Goal: Transaction & Acquisition: Purchase product/service

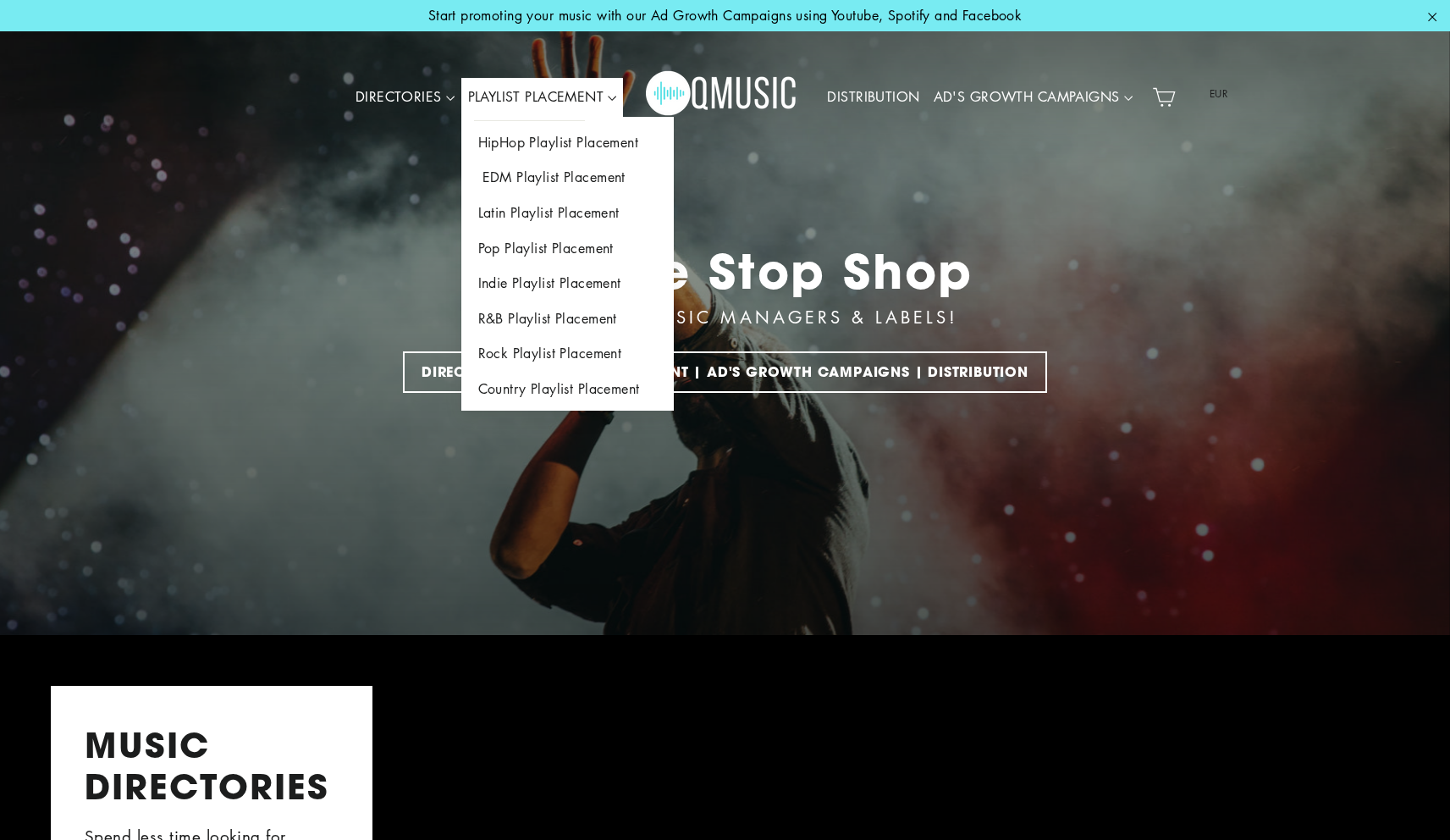
click at [535, 161] on link "EDM Playlist Placement" at bounding box center [567, 177] width 212 height 36
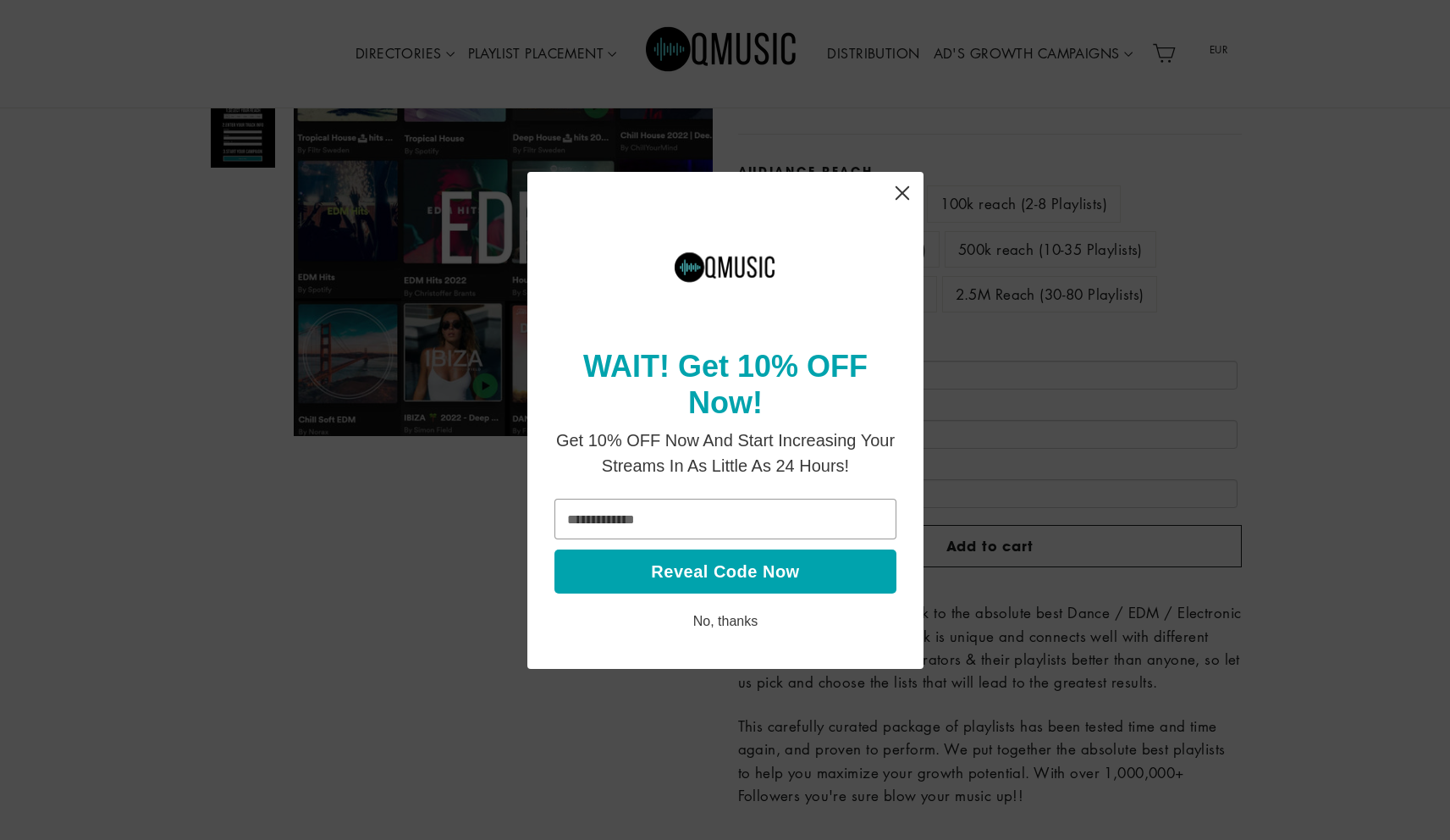
click at [899, 189] on icon "Close" at bounding box center [901, 192] width 14 height 14
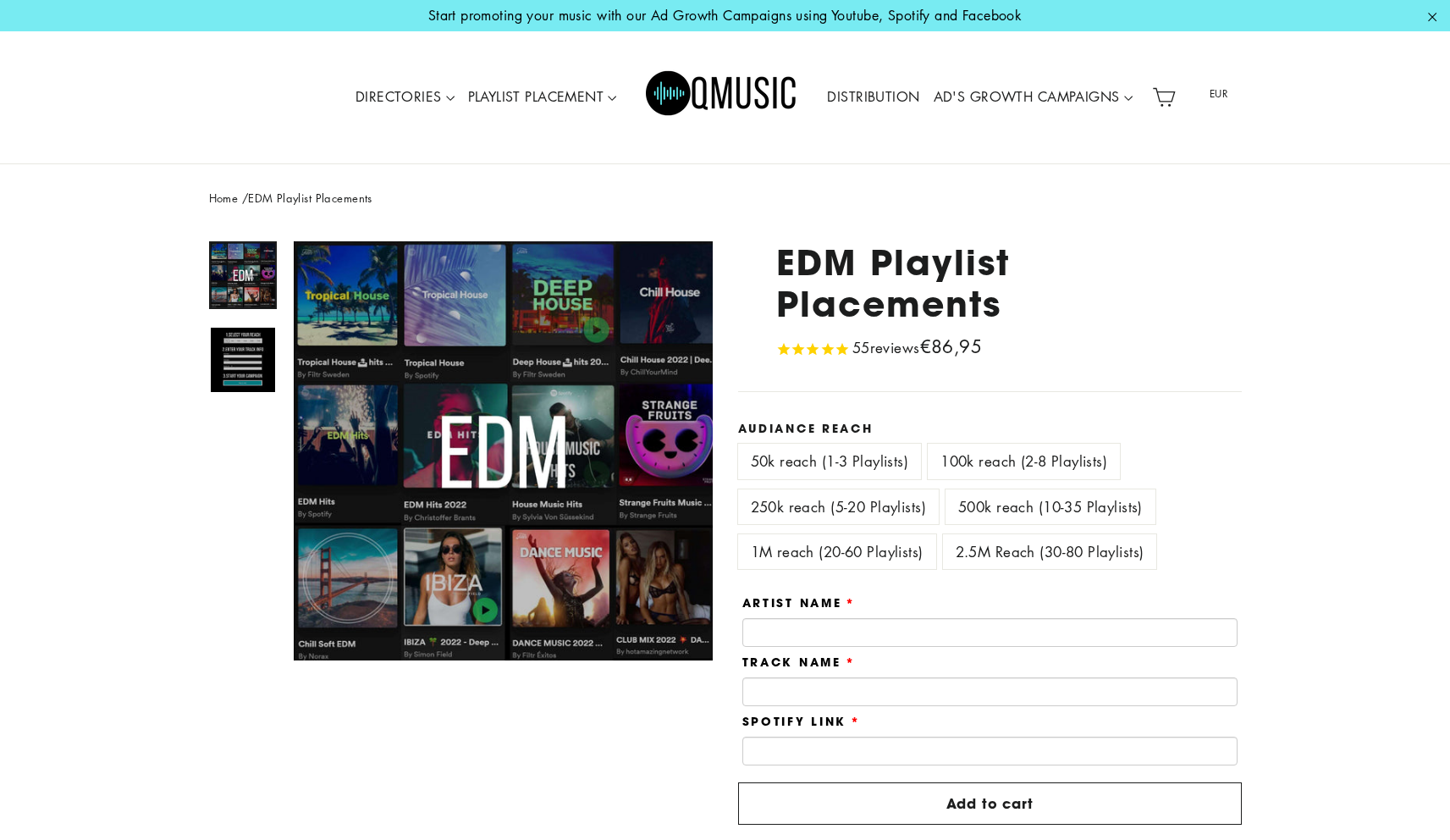
drag, startPoint x: 930, startPoint y: 346, endPoint x: 1077, endPoint y: 352, distance: 147.1
click at [1077, 352] on div "EDM Playlist Placements 55 reviews Regular price €86,95" at bounding box center [990, 302] width 504 height 120
click at [1081, 352] on div "EDM Playlist Placements 55 reviews Regular price €86,95" at bounding box center [990, 302] width 504 height 120
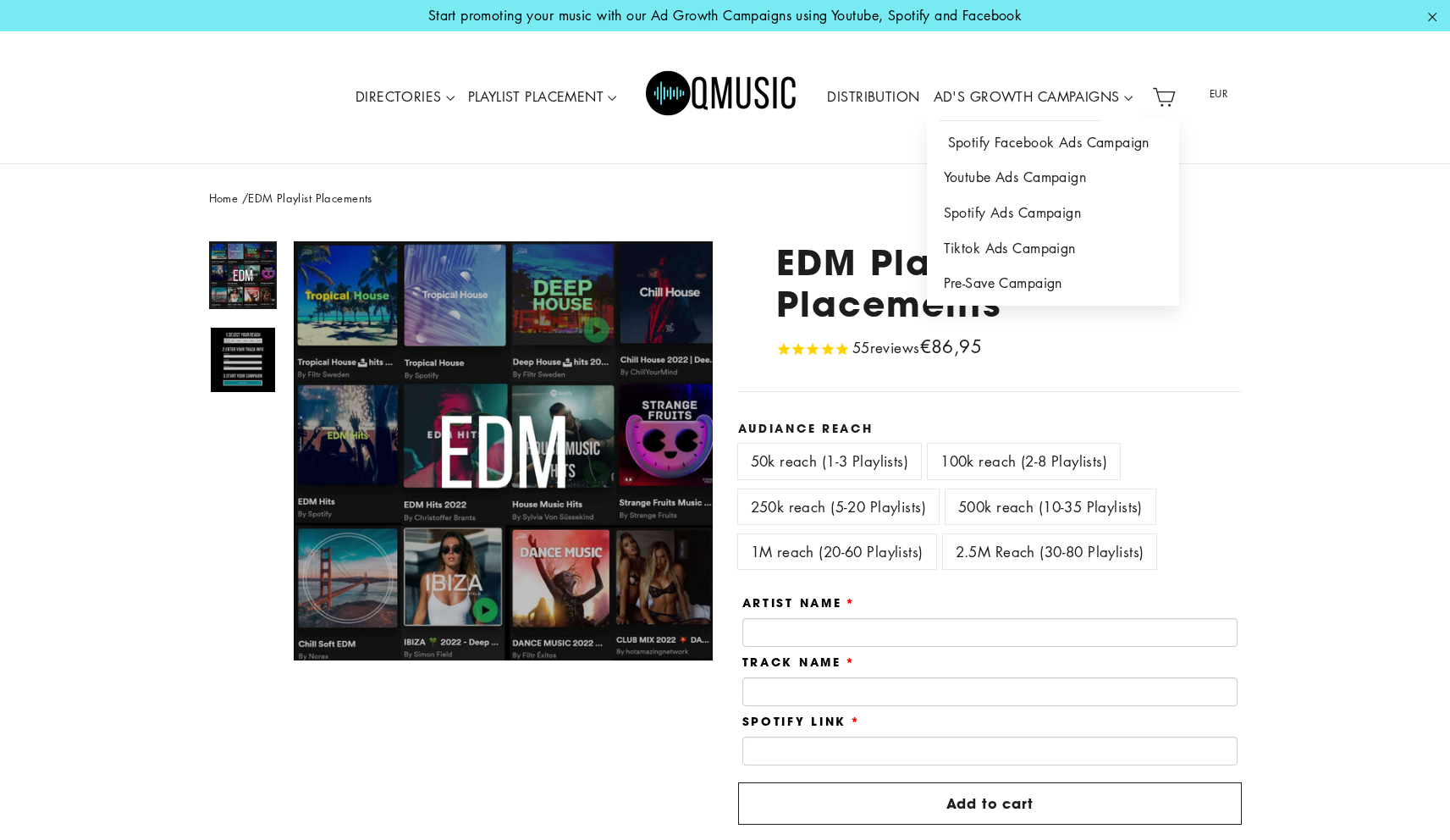
click at [1013, 143] on link "Spotify Facebook Ads Campaign" at bounding box center [1053, 143] width 253 height 36
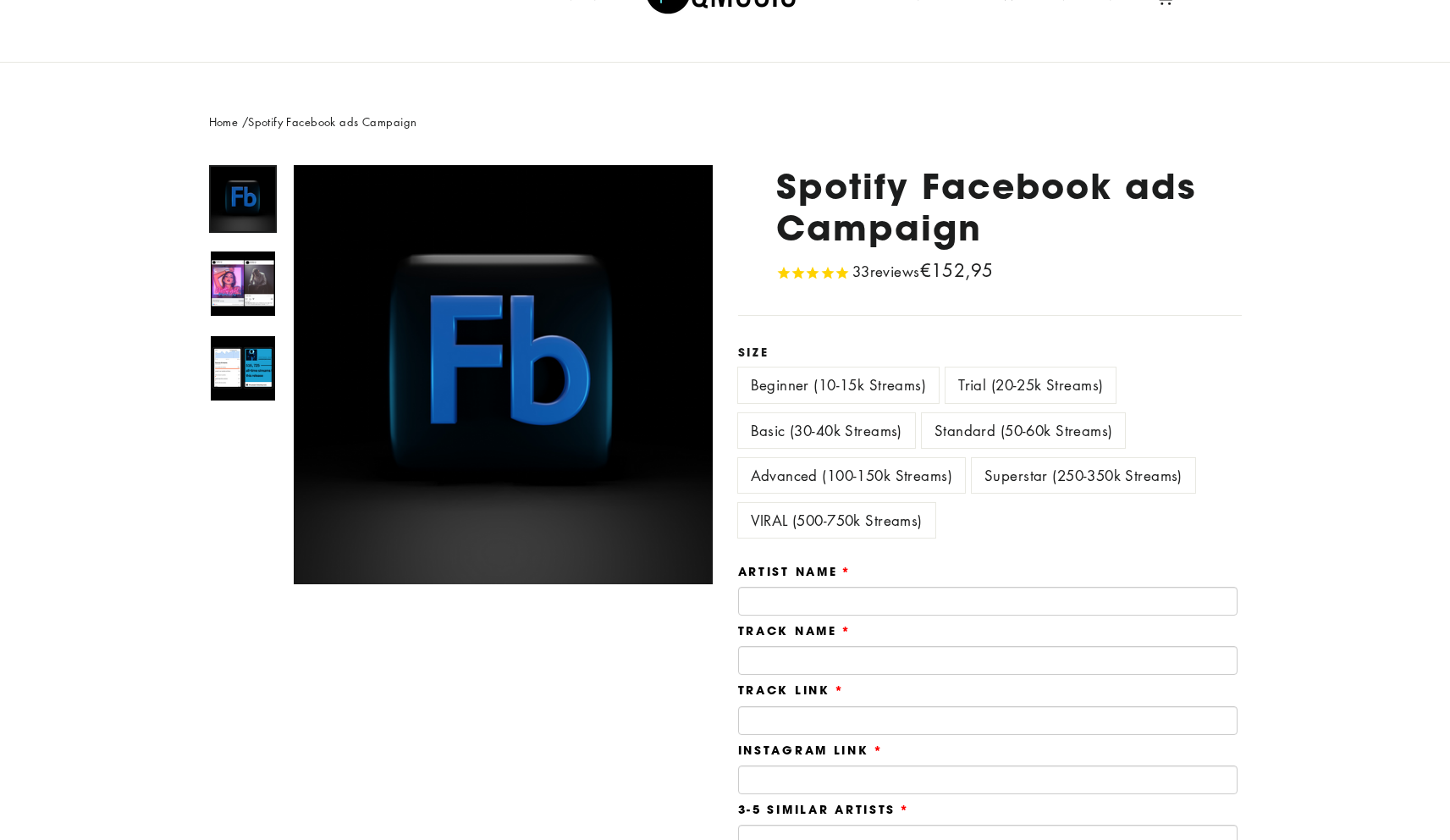
scroll to position [103, 0]
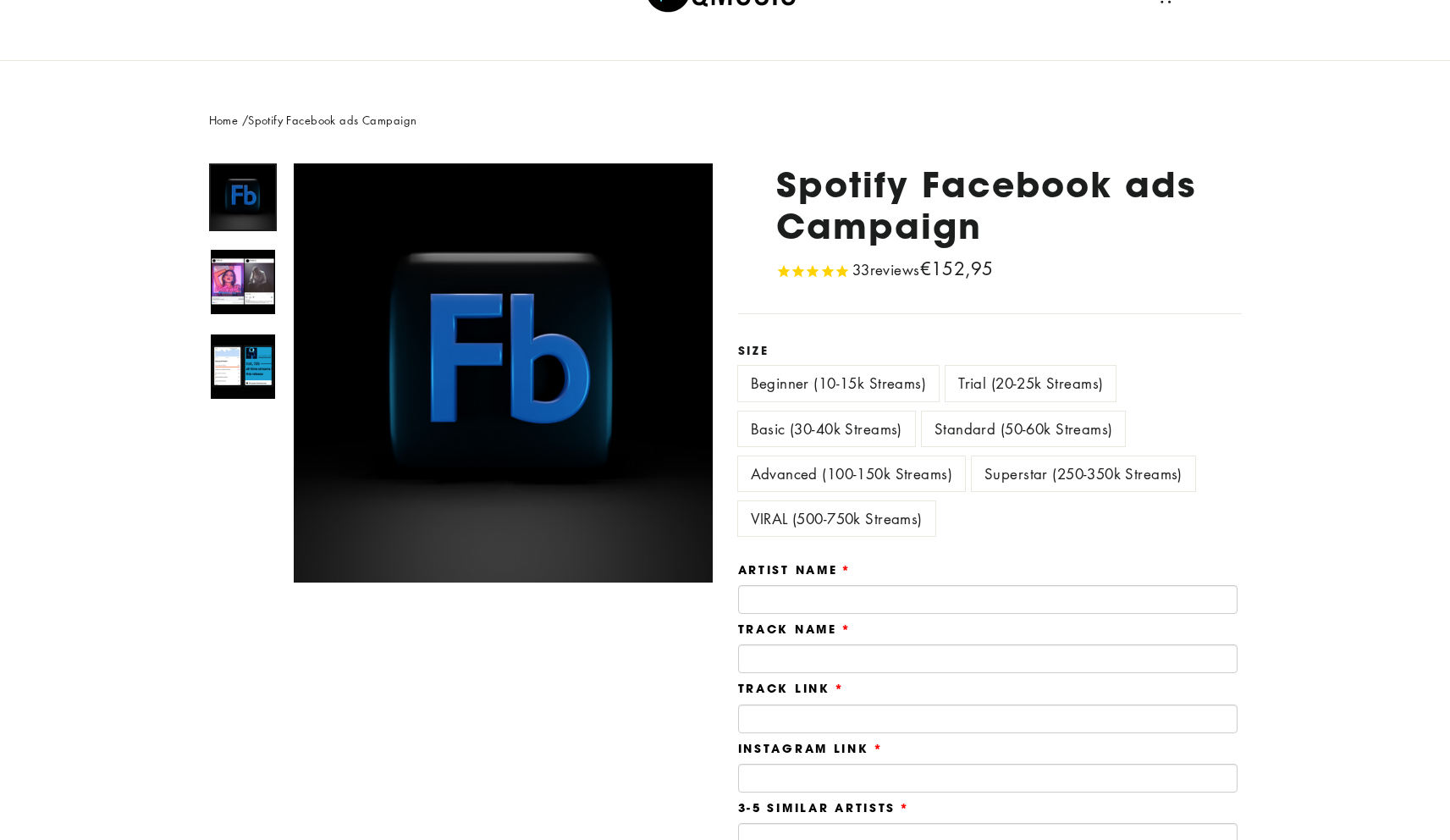
drag, startPoint x: 932, startPoint y: 274, endPoint x: 1067, endPoint y: 272, distance: 135.0
click at [1067, 272] on div "Spotify Facebook ads Campaign 33 reviews Regular price €152,95" at bounding box center [990, 223] width 504 height 120
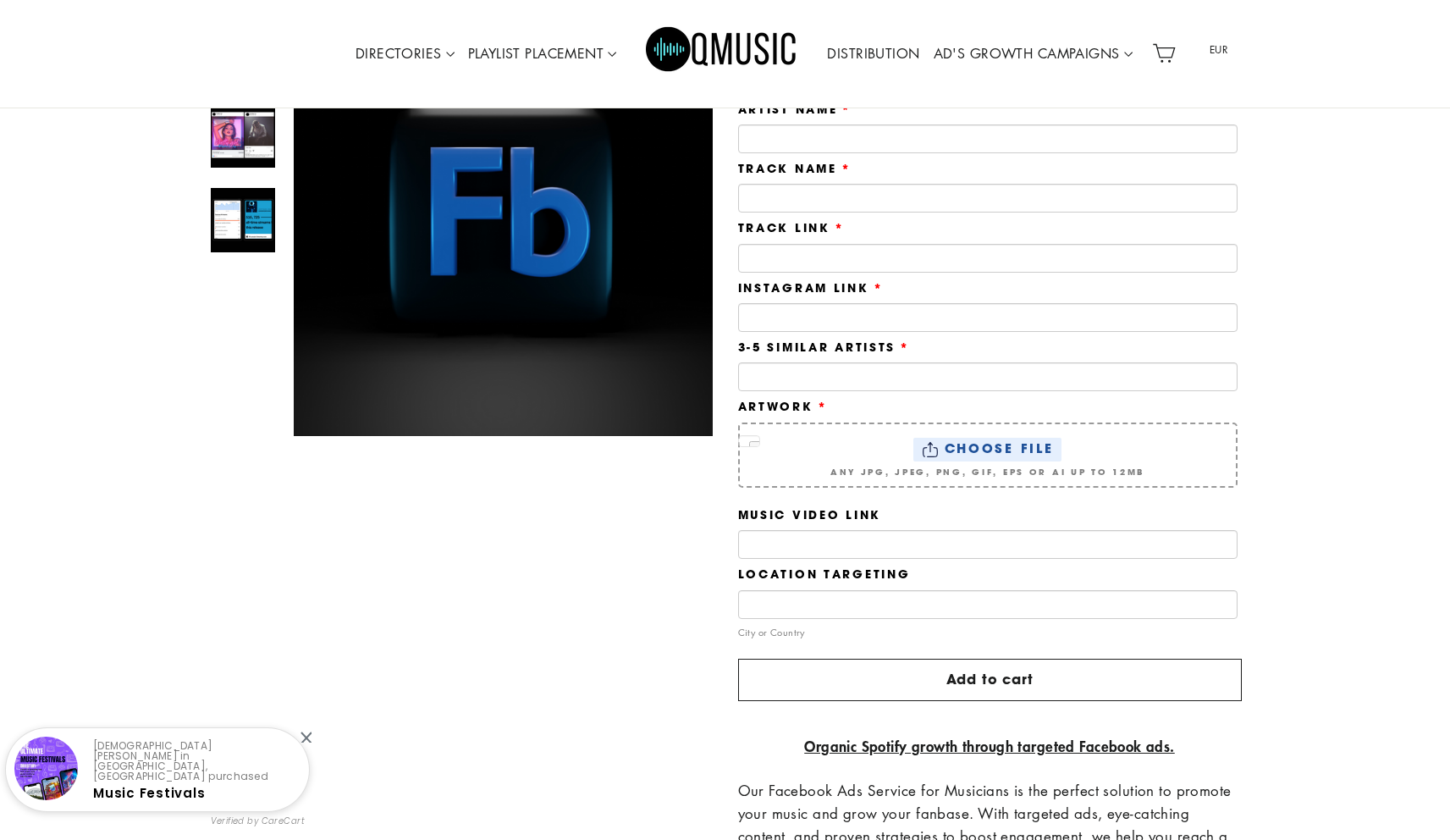
scroll to position [254, 0]
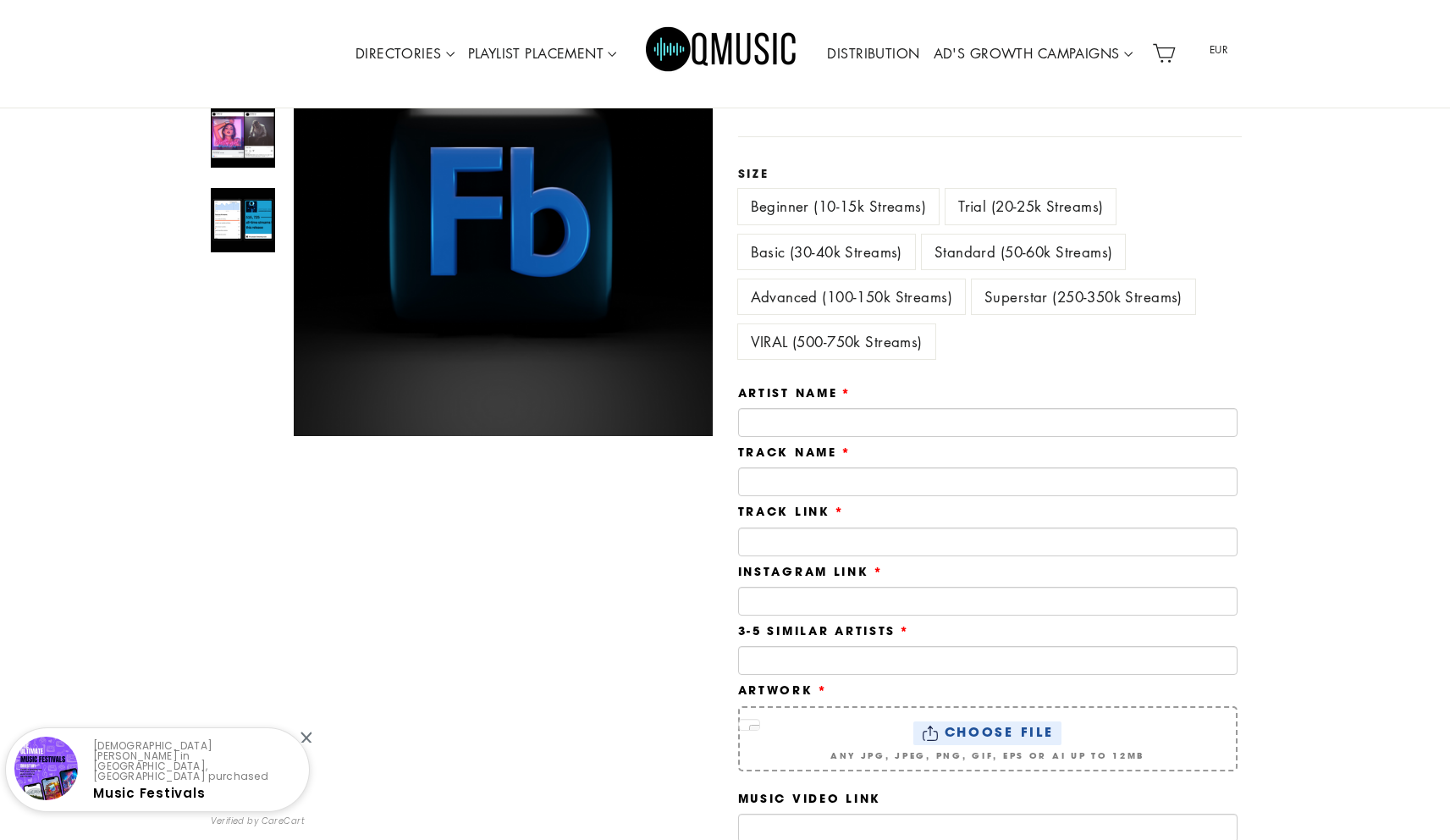
click at [836, 211] on label "Beginner (10-15k Streams)" at bounding box center [838, 207] width 201 height 35
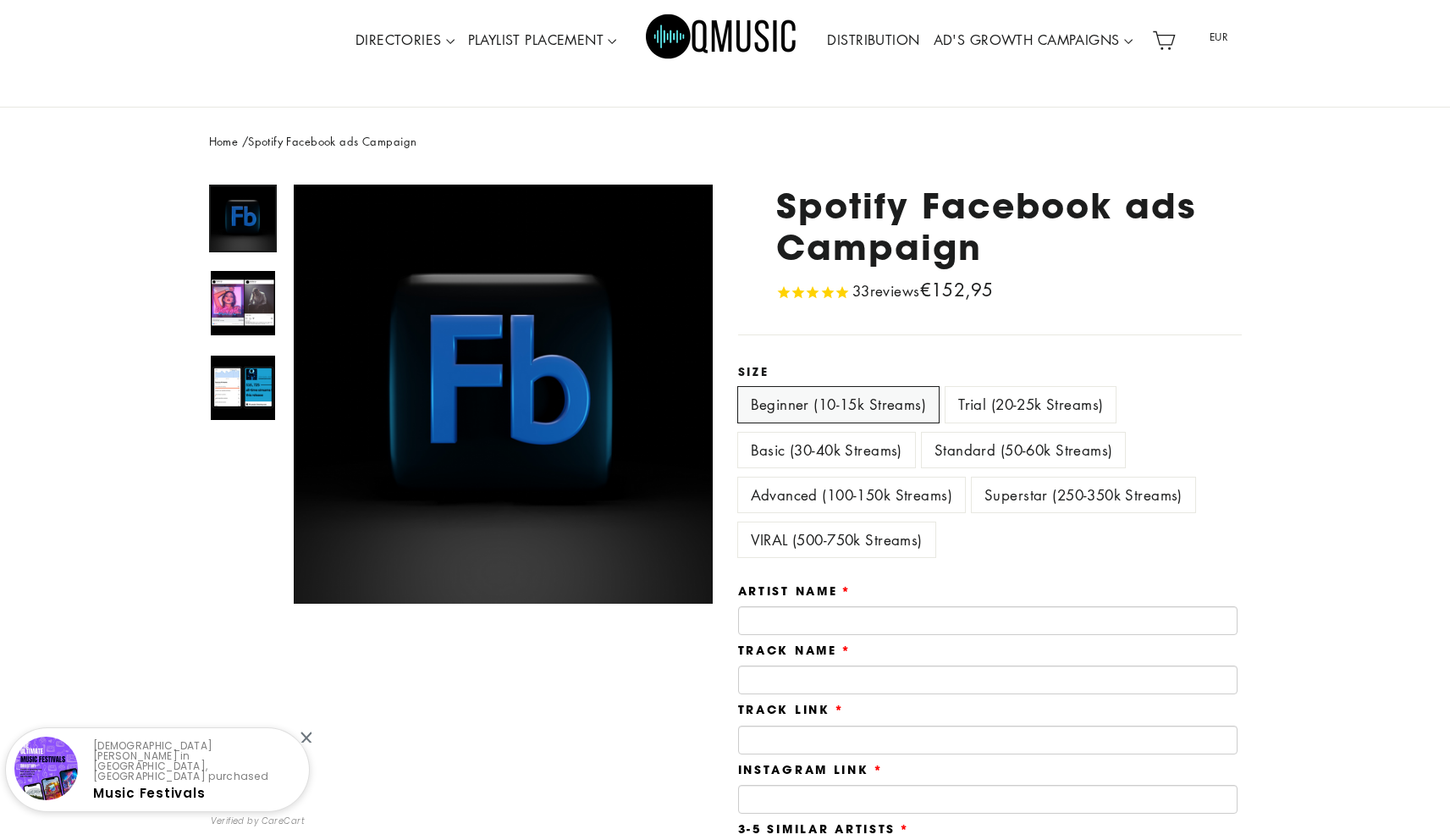
scroll to position [55, 0]
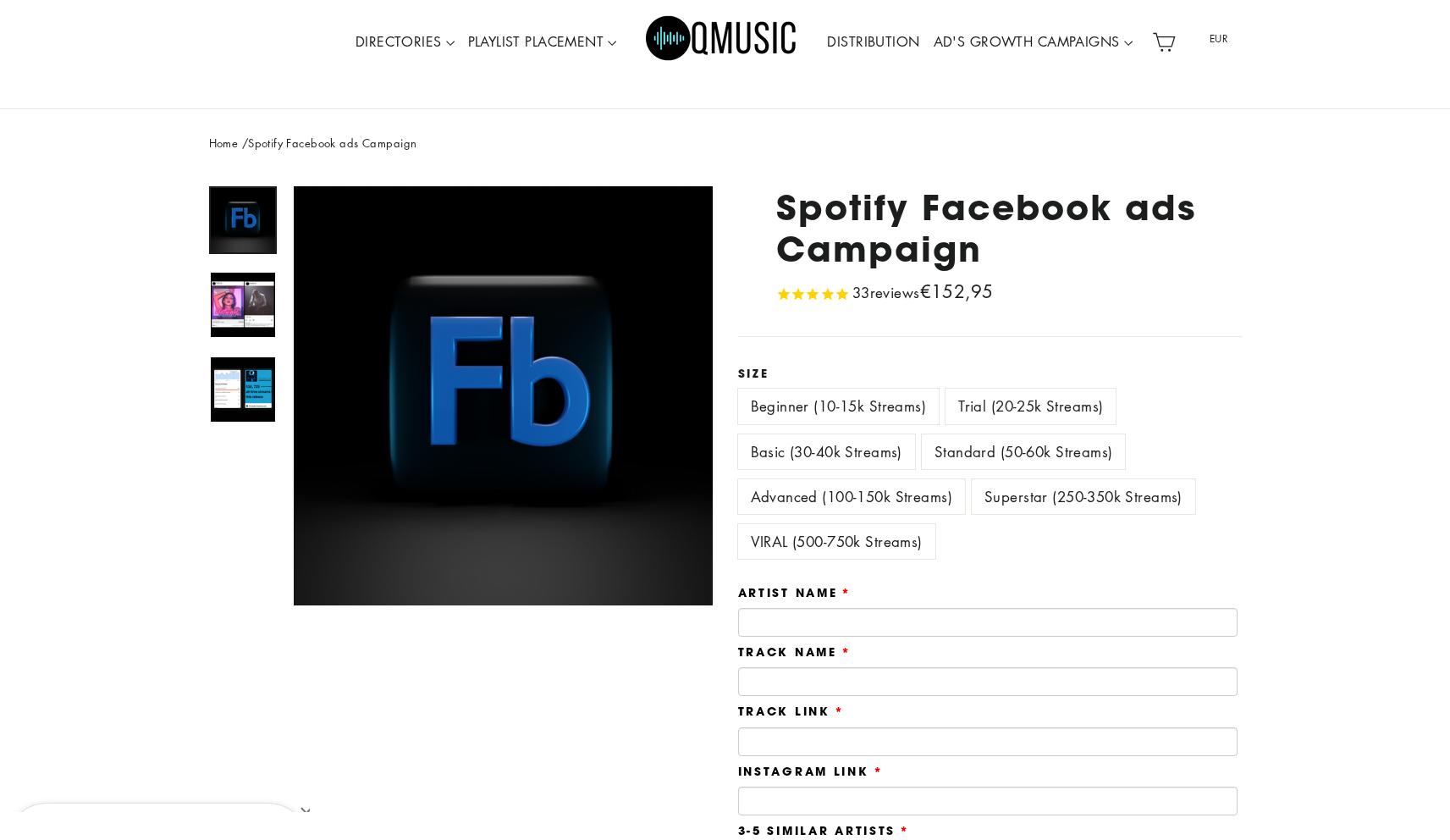
click at [982, 400] on label "Trial (20-25k Streams)" at bounding box center [1030, 406] width 171 height 35
click at [837, 443] on label "Basic (30-40k Streams)" at bounding box center [826, 452] width 177 height 35
click at [1070, 427] on div "Trial (20-25k Streams)" at bounding box center [1034, 410] width 177 height 45
click at [1042, 438] on label "Standard (50-60k Streams)" at bounding box center [1024, 452] width 204 height 35
click at [893, 497] on label "Advanced (100-150k Streams)" at bounding box center [851, 497] width 227 height 35
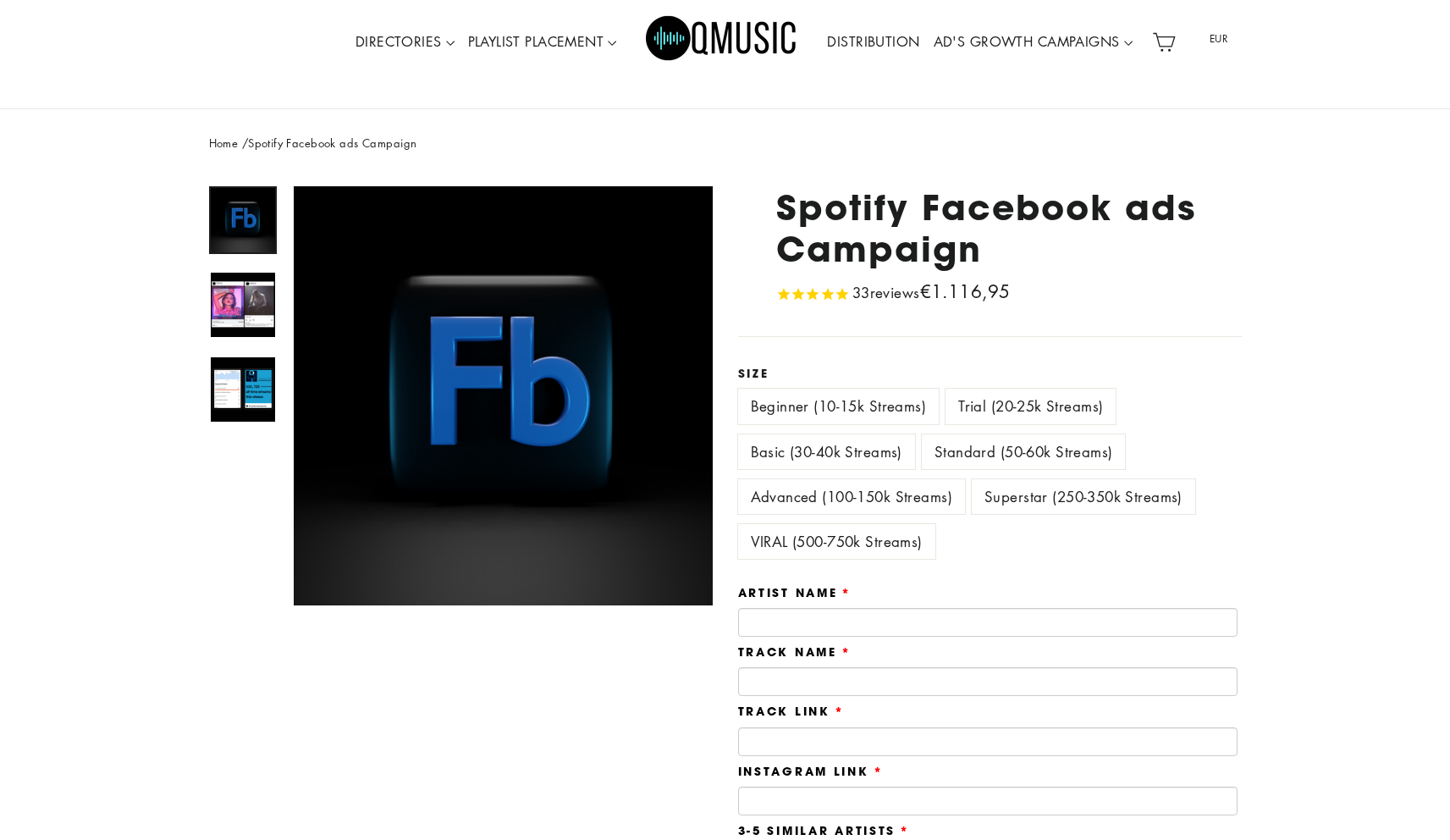
click at [1042, 494] on label "Superstar (250-350k Streams)" at bounding box center [1084, 497] width 223 height 35
click at [826, 542] on label "VIRAL (500-750k Streams)" at bounding box center [837, 541] width 197 height 35
click at [852, 506] on label "Advanced (100-150k Streams)" at bounding box center [851, 497] width 227 height 35
click at [986, 501] on label "Superstar (250-350k Streams)" at bounding box center [1084, 497] width 223 height 35
click at [885, 526] on label "VIRAL (500-750k Streams)" at bounding box center [837, 541] width 197 height 35
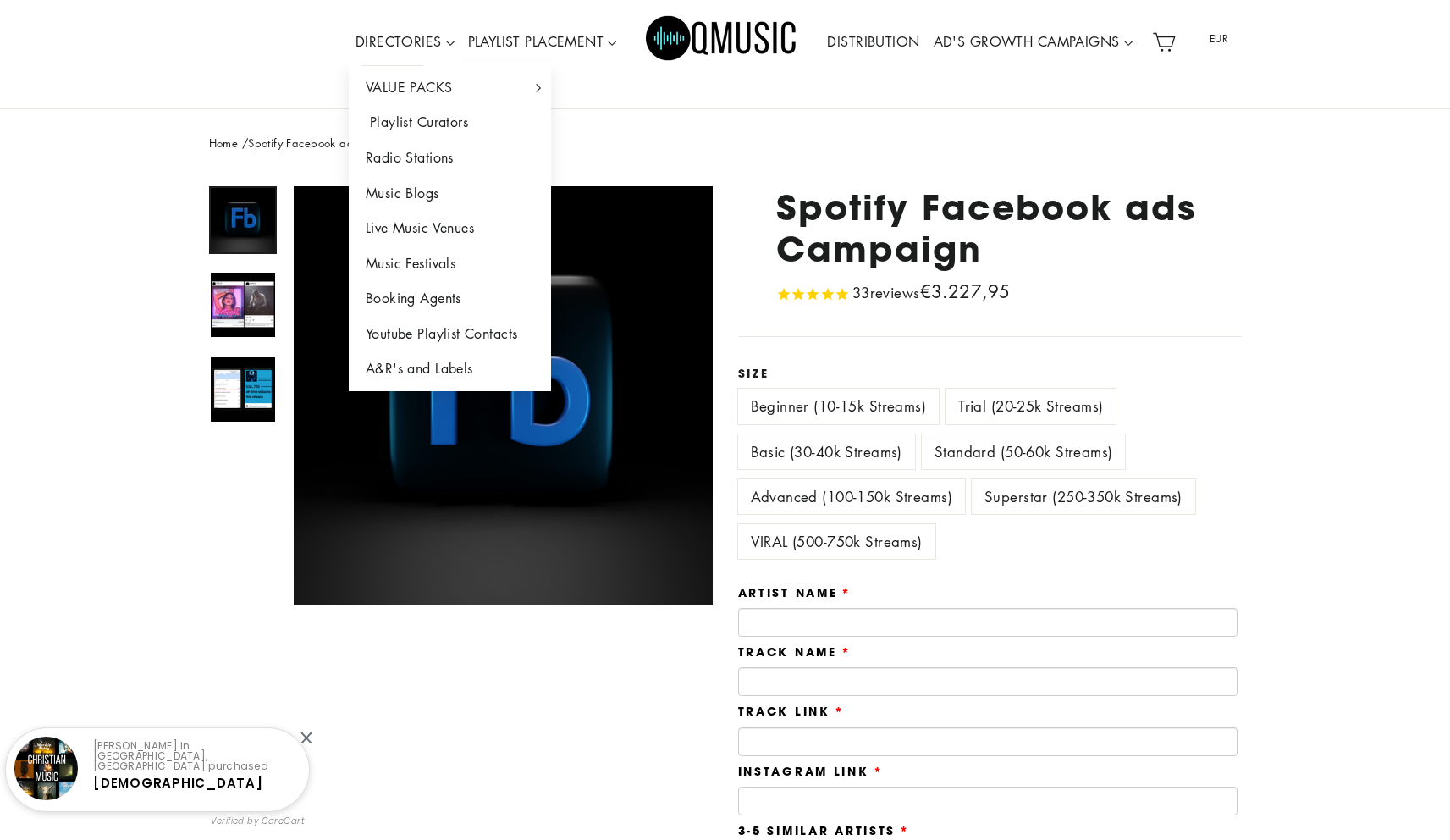
click at [422, 119] on link "Playlist Curators" at bounding box center [450, 123] width 203 height 36
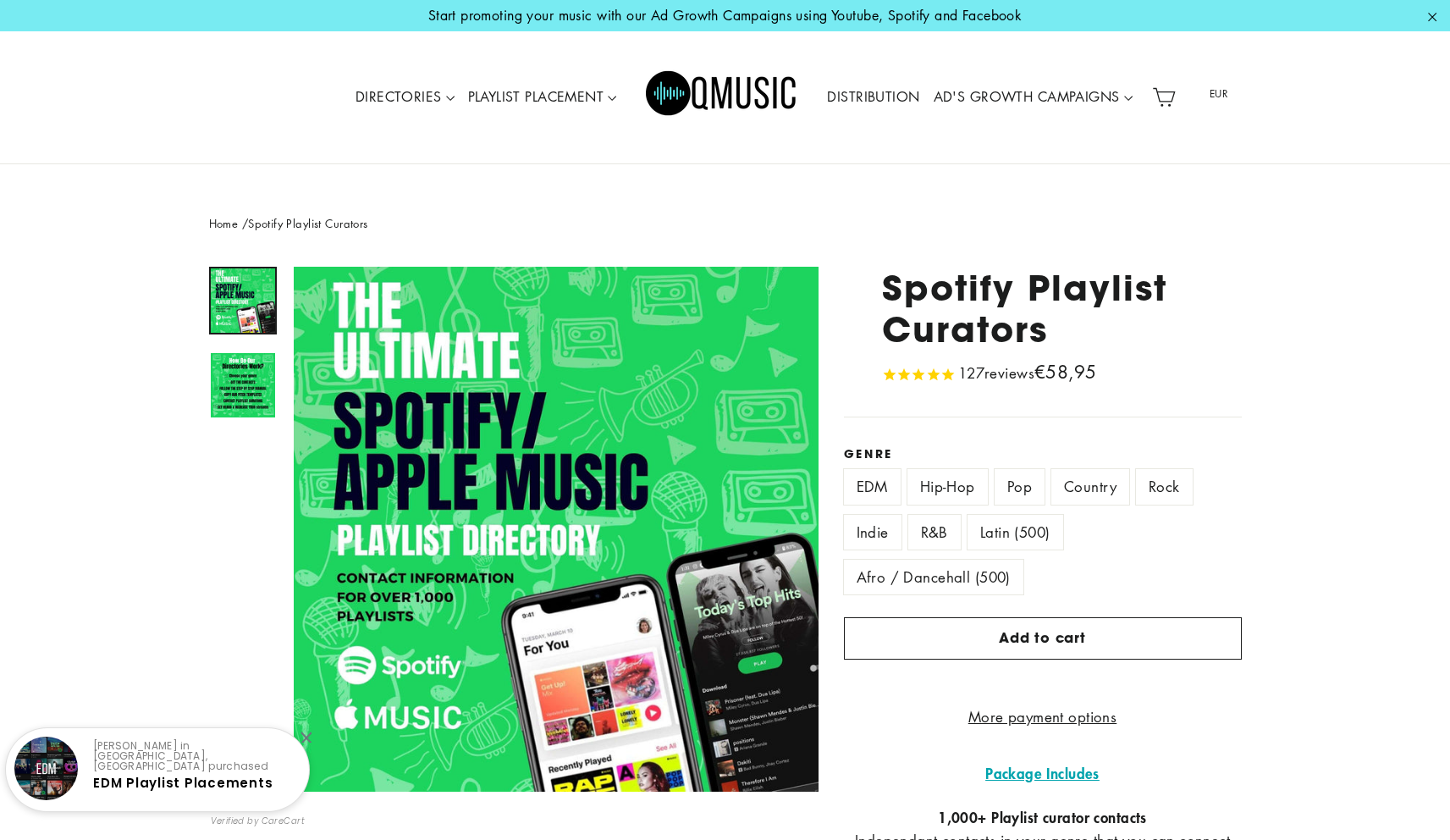
click at [999, 568] on label "Afro / Dancehall (500)" at bounding box center [933, 577] width 180 height 35
click at [1028, 502] on label "Pop" at bounding box center [1020, 487] width 50 height 35
click at [1016, 477] on label "Pop" at bounding box center [1020, 487] width 50 height 35
click at [873, 493] on label "EDM" at bounding box center [873, 487] width 57 height 35
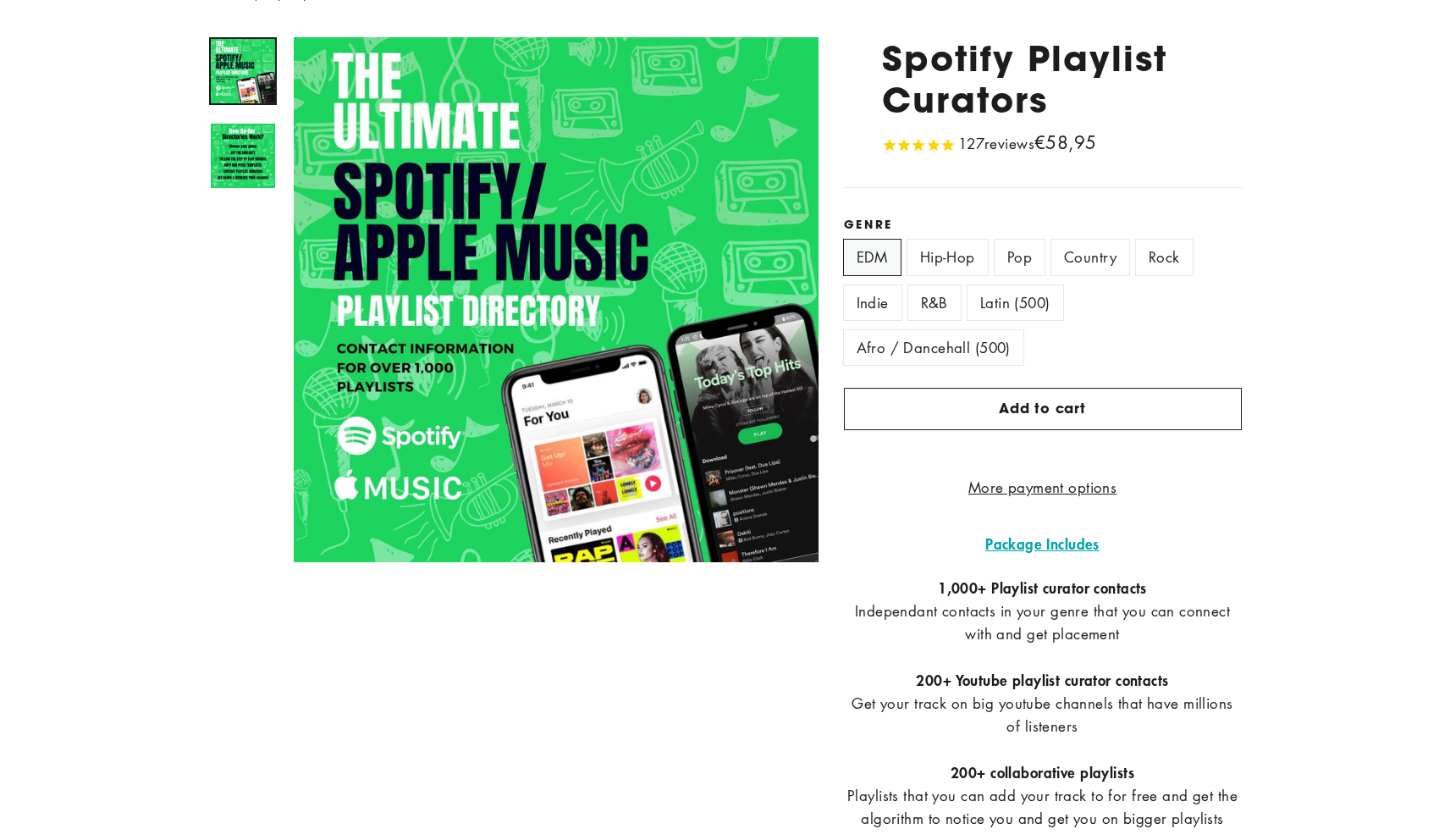
scroll to position [254, 0]
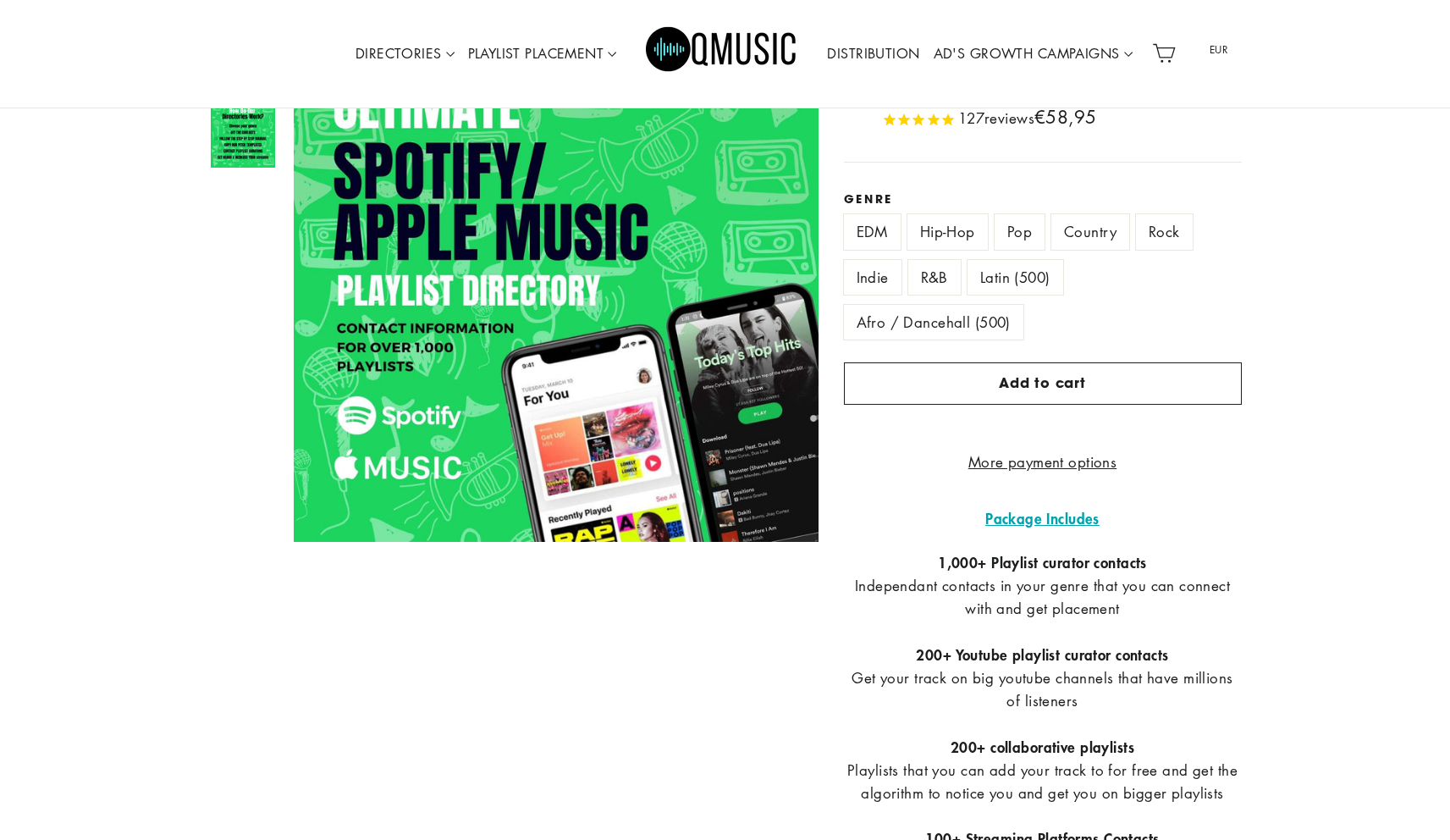
click at [1048, 277] on label "Latin (500)" at bounding box center [1016, 278] width 96 height 35
click at [1094, 229] on label "Country" at bounding box center [1090, 231] width 77 height 35
click at [1159, 228] on label "Rock" at bounding box center [1165, 231] width 57 height 35
click at [983, 310] on label "Afro / Dancehall (500)" at bounding box center [933, 322] width 180 height 35
